Goal: Find specific page/section: Find specific page/section

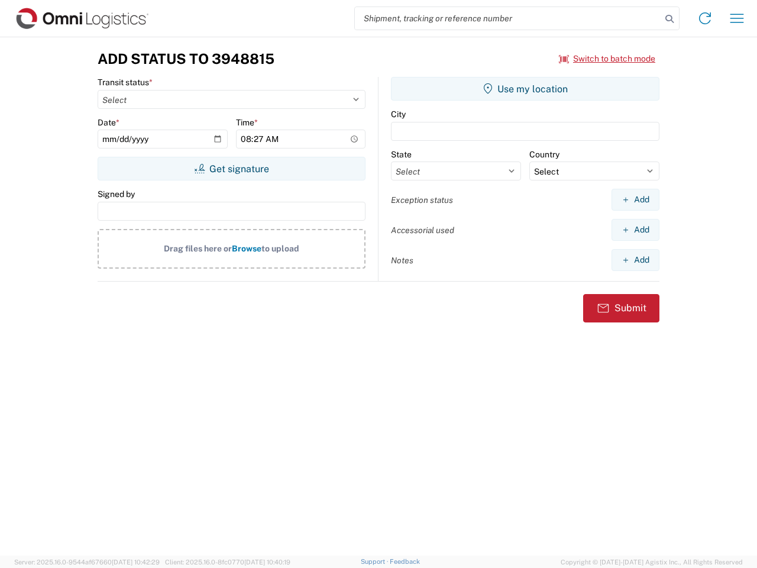
click at [508, 18] on input "search" at bounding box center [508, 18] width 306 height 22
click at [670, 19] on icon at bounding box center [669, 19] width 17 height 17
click at [705, 18] on icon at bounding box center [705, 18] width 19 height 19
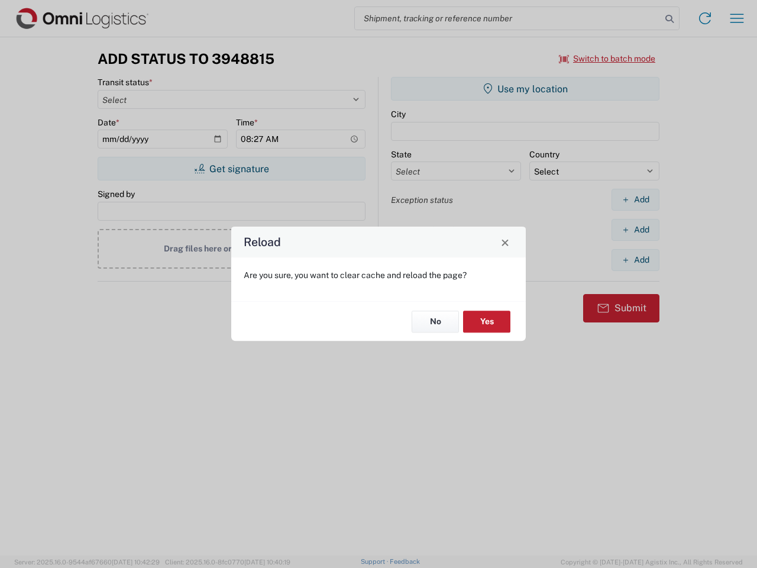
click at [737, 18] on div "Reload Are you sure, you want to clear cache and reload the page? No Yes" at bounding box center [378, 284] width 757 height 568
click at [608, 59] on div "Reload Are you sure, you want to clear cache and reload the page? No Yes" at bounding box center [378, 284] width 757 height 568
click at [231, 169] on div "Reload Are you sure, you want to clear cache and reload the page? No Yes" at bounding box center [378, 284] width 757 height 568
click at [525, 89] on div "Reload Are you sure, you want to clear cache and reload the page? No Yes" at bounding box center [378, 284] width 757 height 568
click at [635, 199] on div "Reload Are you sure, you want to clear cache and reload the page? No Yes" at bounding box center [378, 284] width 757 height 568
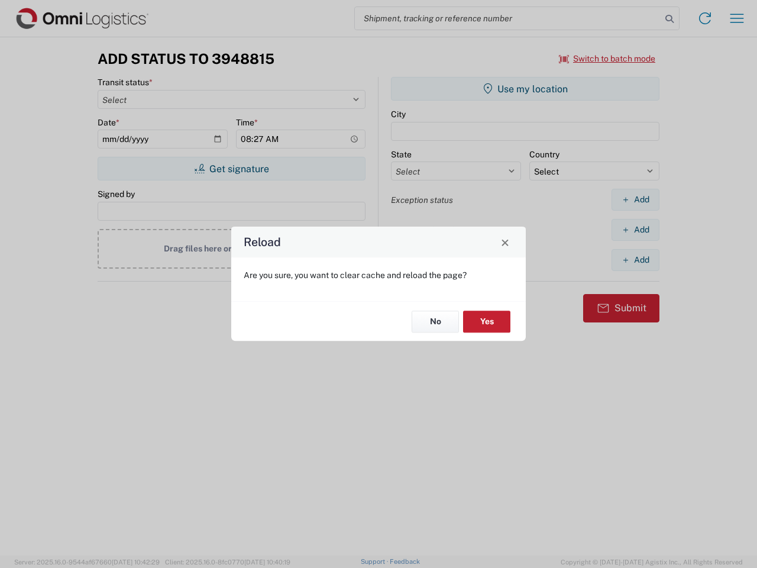
click at [635, 230] on div "Reload Are you sure, you want to clear cache and reload the page? No Yes" at bounding box center [378, 284] width 757 height 568
click at [635, 260] on div "Reload Are you sure, you want to clear cache and reload the page? No Yes" at bounding box center [378, 284] width 757 height 568
